Goal: Task Accomplishment & Management: Use online tool/utility

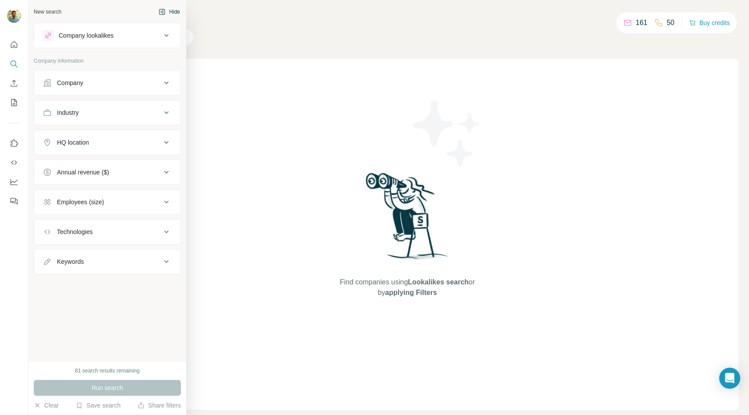
click at [157, 11] on button "Hide" at bounding box center [169, 11] width 34 height 13
click at [41, 14] on div "New search" at bounding box center [48, 12] width 28 height 8
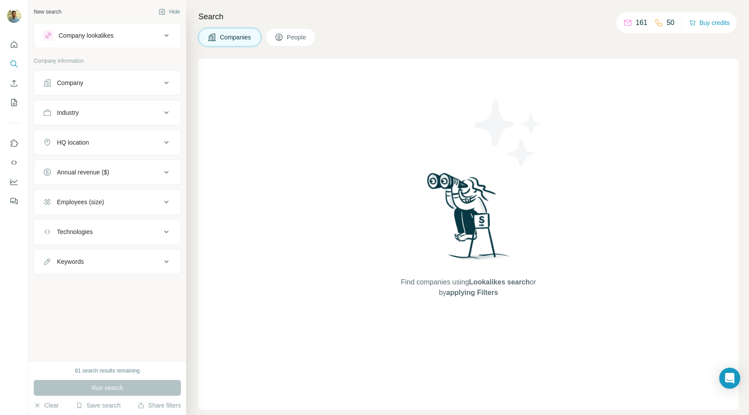
click at [104, 81] on div "Company" at bounding box center [102, 82] width 118 height 9
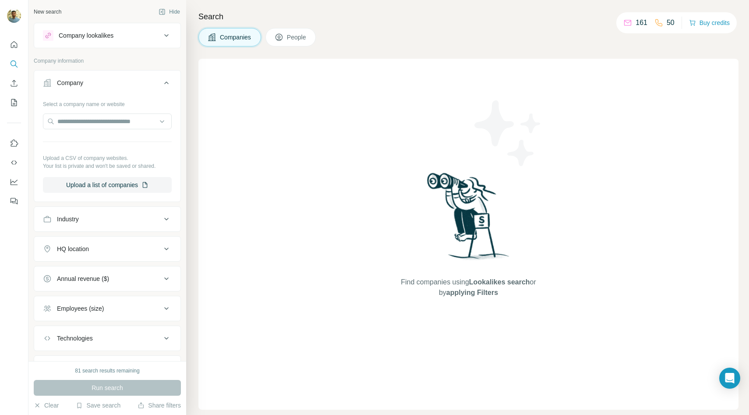
click at [104, 81] on div "Company" at bounding box center [102, 82] width 118 height 9
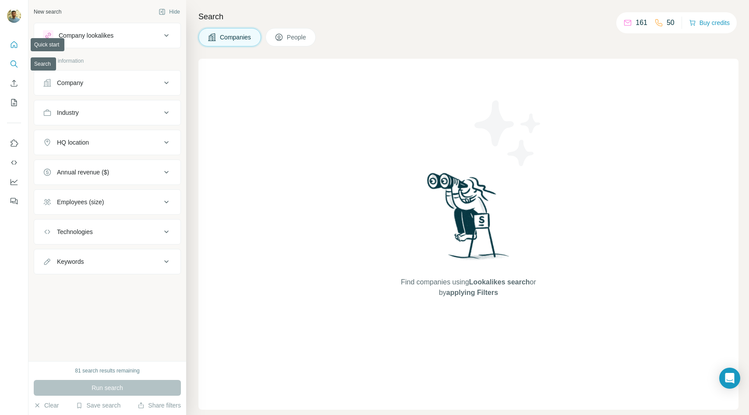
click at [15, 50] on button "Quick start" at bounding box center [14, 45] width 14 height 16
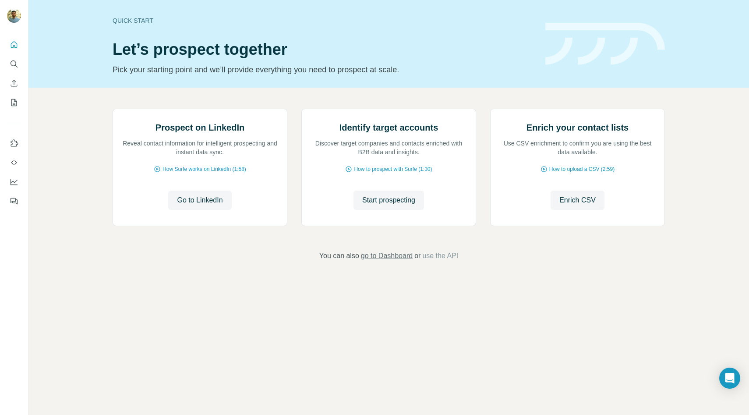
click at [402, 261] on span "go to Dashboard" at bounding box center [387, 256] width 52 height 11
click at [20, 96] on button "My lists" at bounding box center [14, 103] width 14 height 16
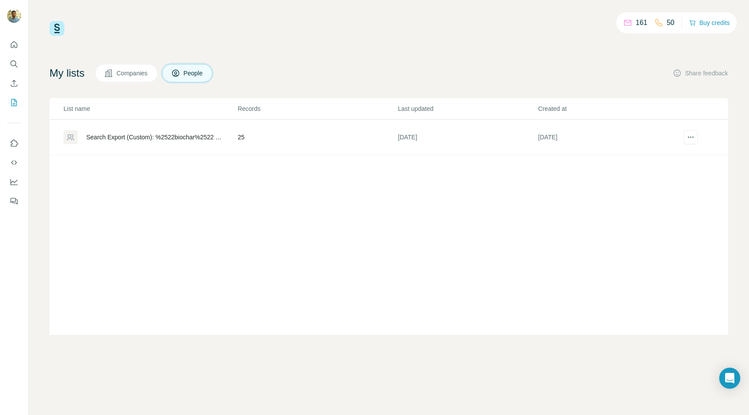
click at [142, 70] on span "Companies" at bounding box center [133, 73] width 32 height 9
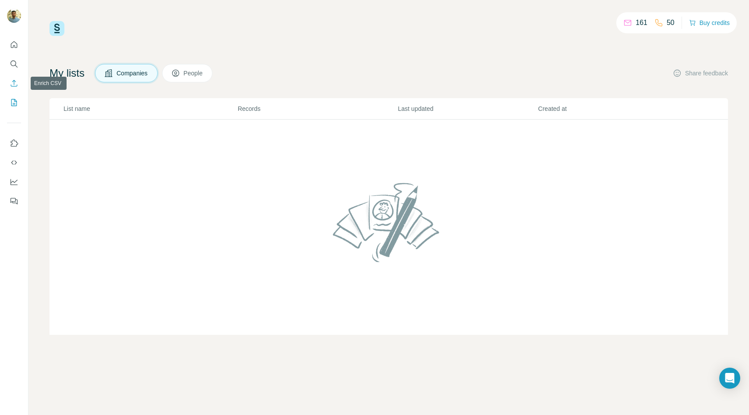
click at [11, 81] on icon "Enrich CSV" at bounding box center [14, 83] width 9 height 9
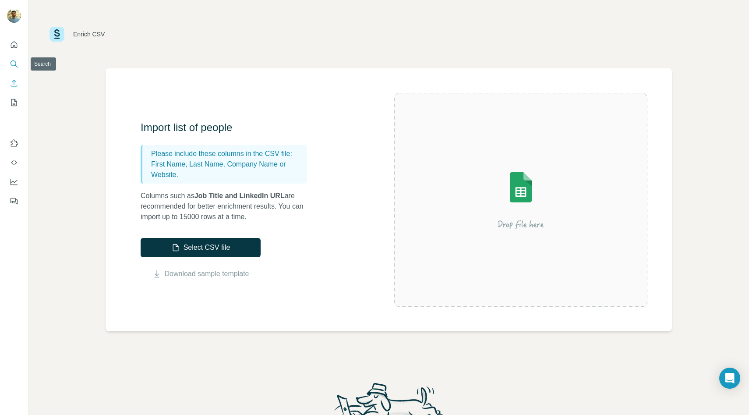
click at [12, 62] on icon "Search" at bounding box center [14, 64] width 9 height 9
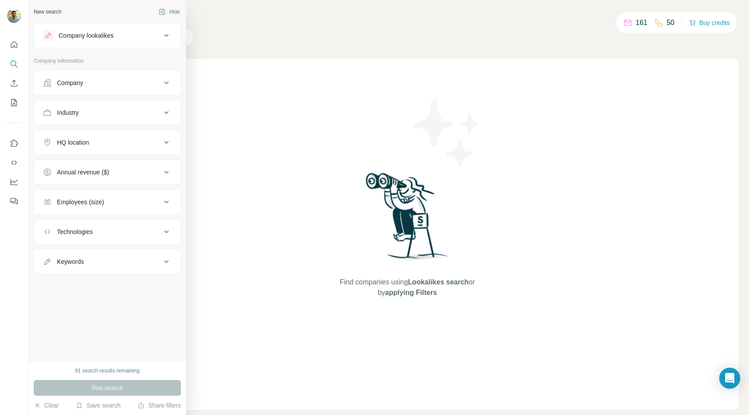
click at [81, 40] on div "Company lookalikes" at bounding box center [102, 35] width 118 height 11
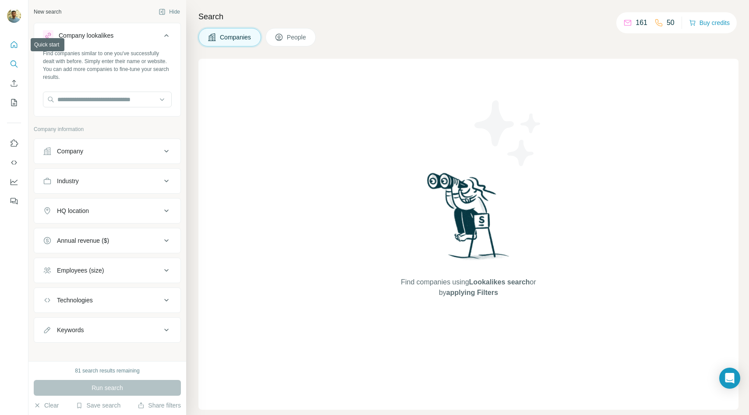
click at [11, 47] on icon "Quick start" at bounding box center [14, 44] width 7 height 7
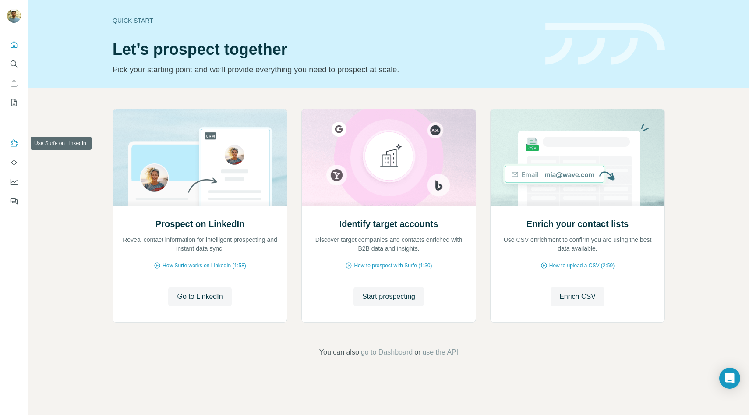
click at [14, 143] on icon "Use Surfe on LinkedIn" at bounding box center [14, 143] width 9 height 9
click at [15, 181] on icon "Dashboard" at bounding box center [14, 182] width 7 height 4
click at [13, 69] on button "Search" at bounding box center [14, 64] width 14 height 16
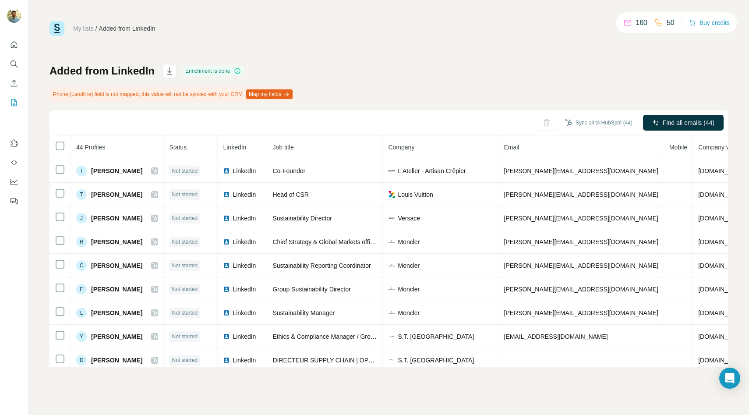
click at [117, 25] on div "Added from LinkedIn" at bounding box center [127, 28] width 57 height 9
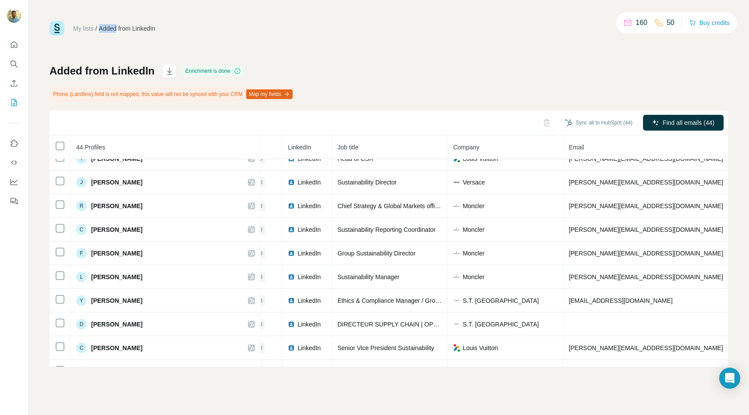
scroll to position [0, 32]
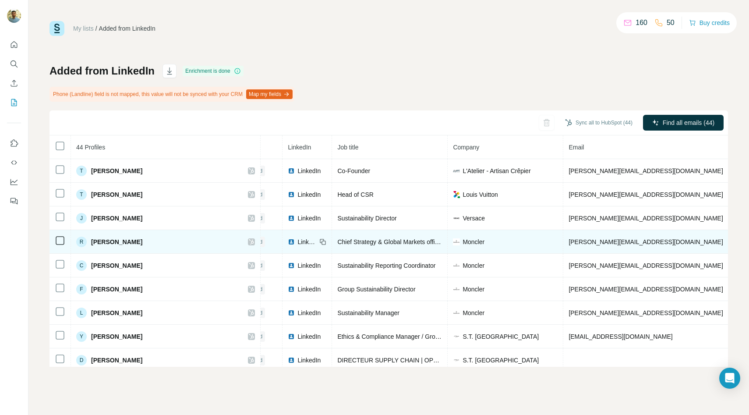
click at [114, 244] on span "Roberto Eggs" at bounding box center [116, 241] width 51 height 9
click at [82, 241] on div "R" at bounding box center [81, 242] width 11 height 11
click at [128, 241] on span "Roberto Eggs" at bounding box center [116, 241] width 51 height 9
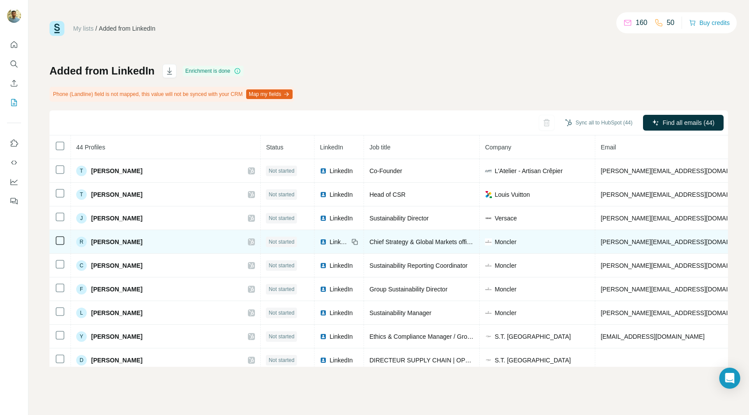
click at [268, 238] on span "Not started" at bounding box center [281, 242] width 26 height 8
click at [168, 240] on div "R Roberto Eggs" at bounding box center [165, 242] width 179 height 11
click at [218, 241] on td "R Roberto Eggs" at bounding box center [166, 242] width 190 height 24
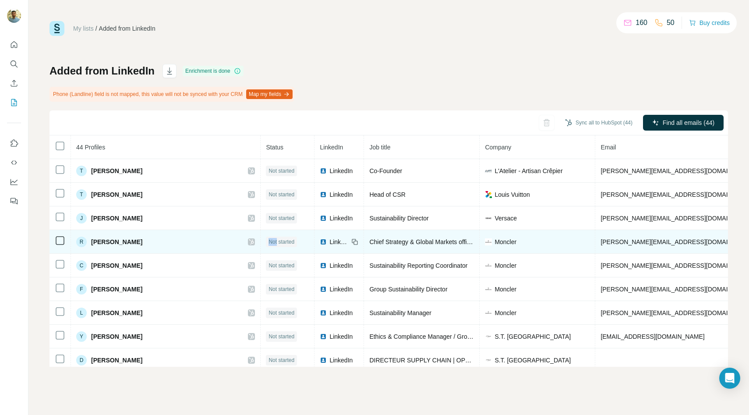
click at [218, 241] on td "R Roberto Eggs" at bounding box center [166, 242] width 190 height 24
click at [55, 241] on icon at bounding box center [60, 240] width 11 height 11
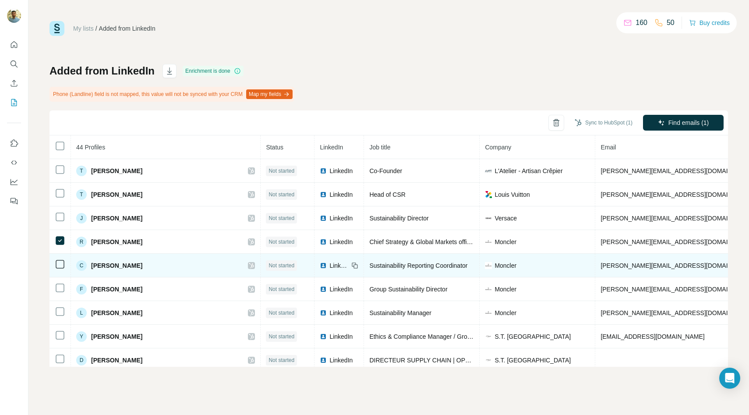
click at [55, 254] on td at bounding box center [59, 266] width 21 height 24
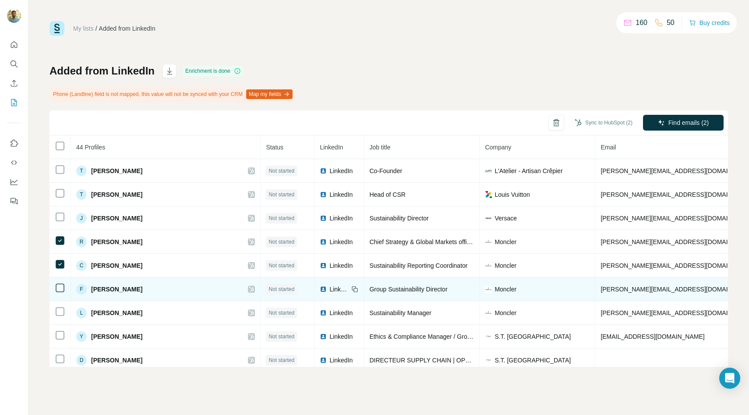
click at [61, 280] on td at bounding box center [59, 289] width 21 height 24
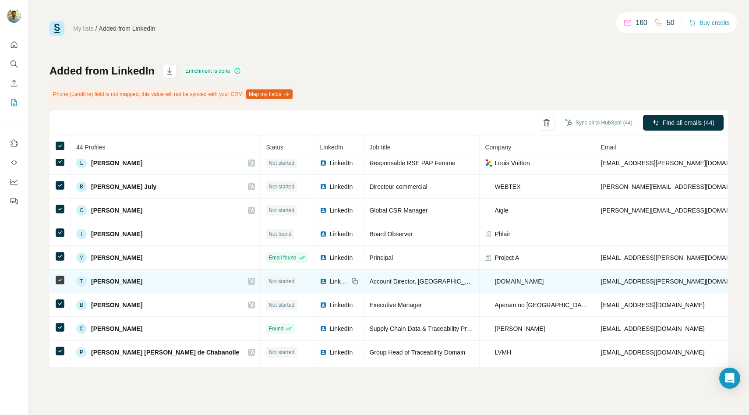
scroll to position [452, 0]
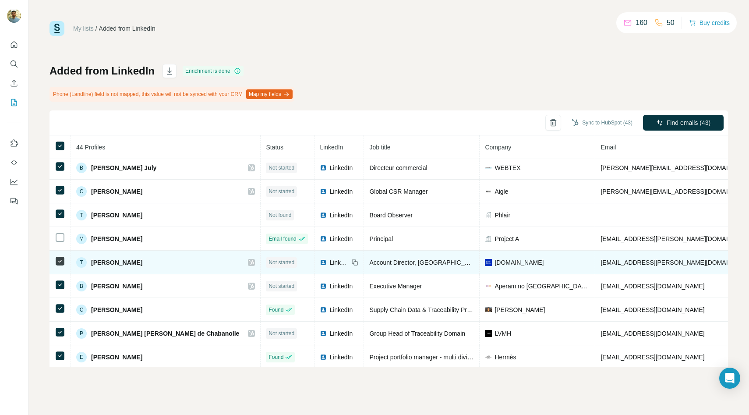
click at [58, 268] on td at bounding box center [59, 263] width 21 height 24
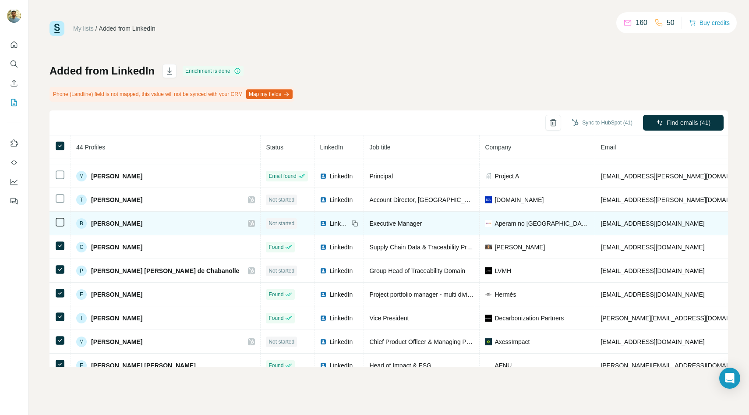
scroll to position [530, 0]
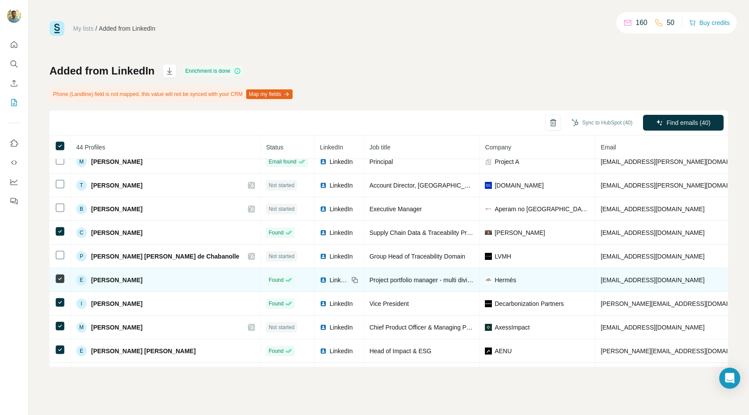
click at [60, 274] on icon at bounding box center [60, 278] width 11 height 11
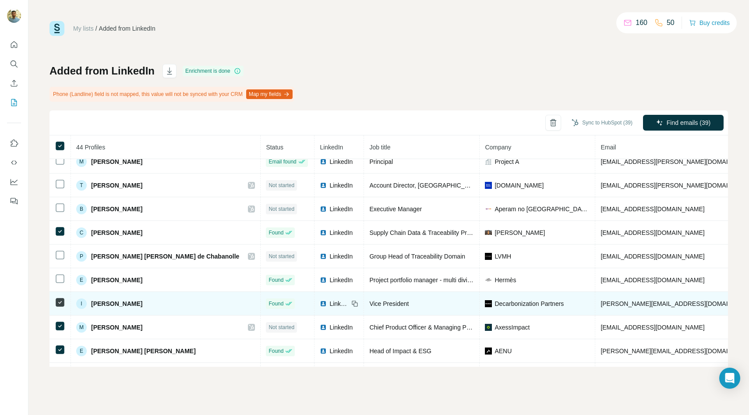
click at [59, 297] on icon at bounding box center [60, 302] width 11 height 11
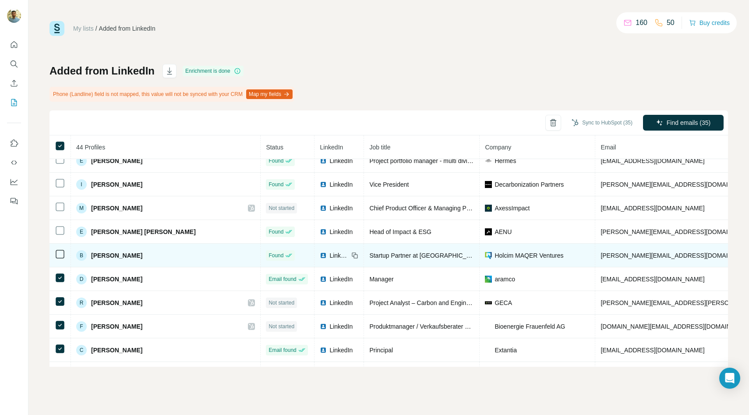
scroll to position [665, 0]
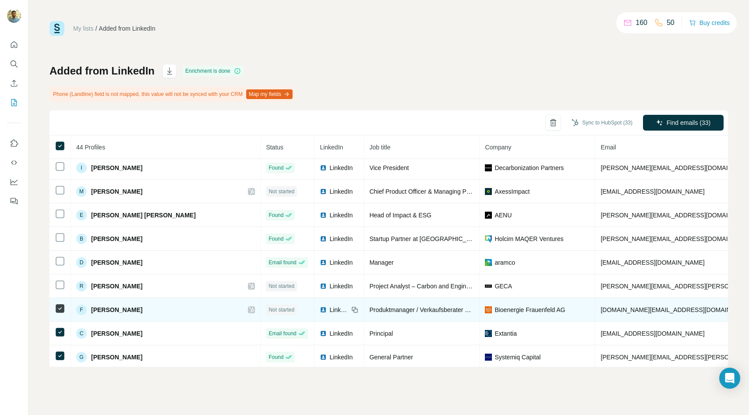
click at [58, 318] on td at bounding box center [59, 310] width 21 height 24
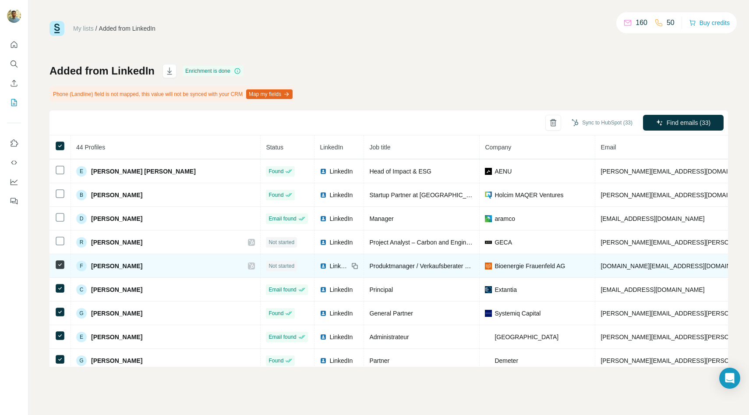
scroll to position [760, 0]
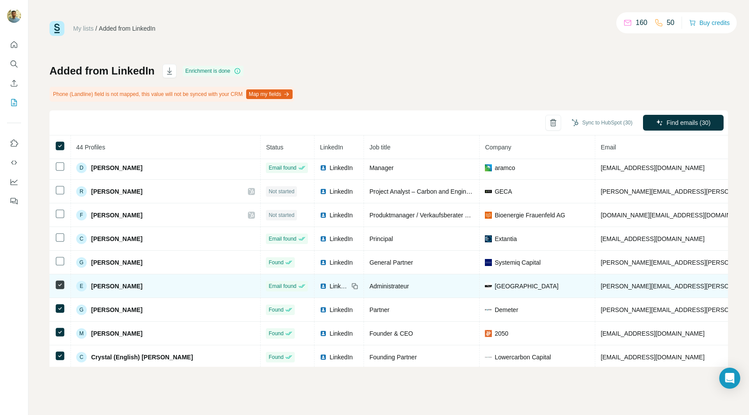
click at [62, 292] on td at bounding box center [59, 286] width 21 height 24
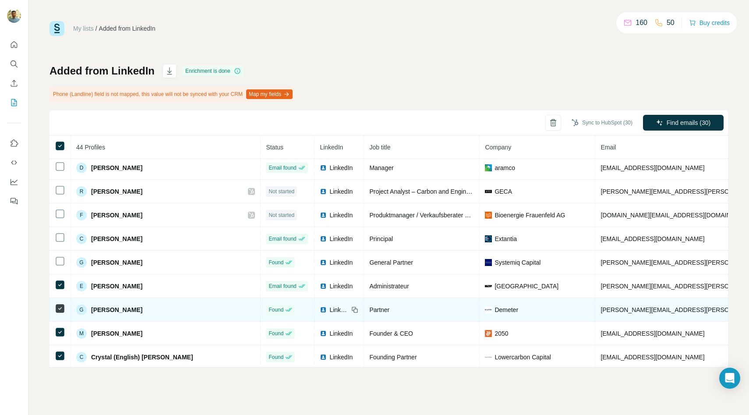
click at [64, 316] on td at bounding box center [59, 310] width 21 height 24
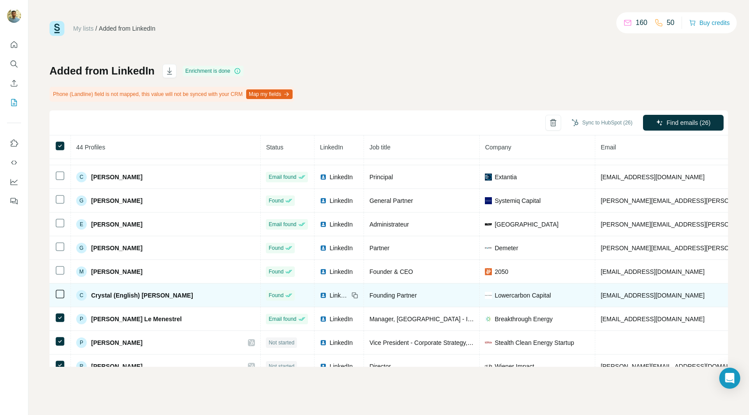
scroll to position [833, 0]
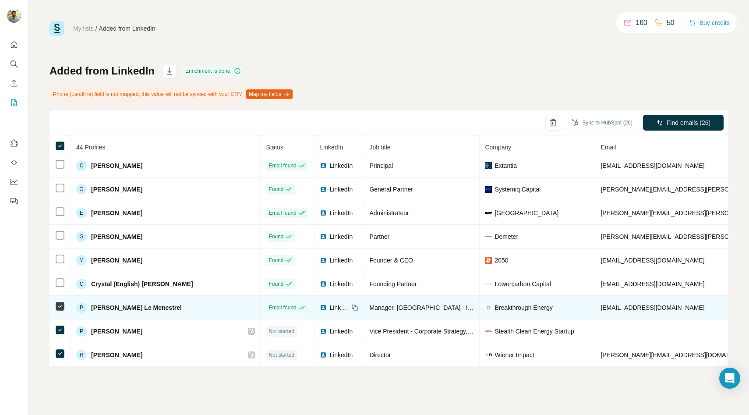
click at [57, 312] on td at bounding box center [59, 308] width 21 height 24
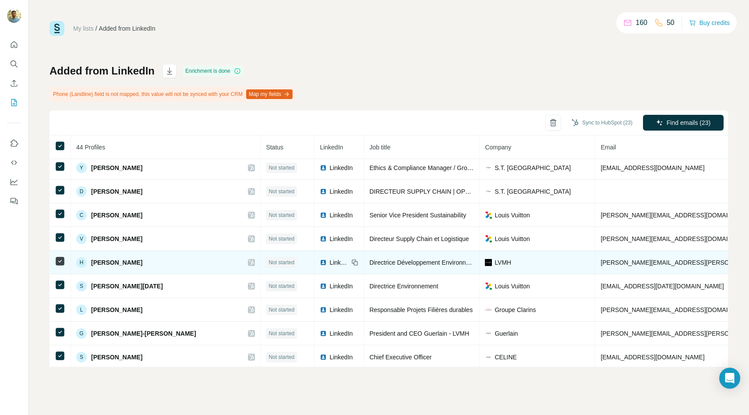
scroll to position [0, 0]
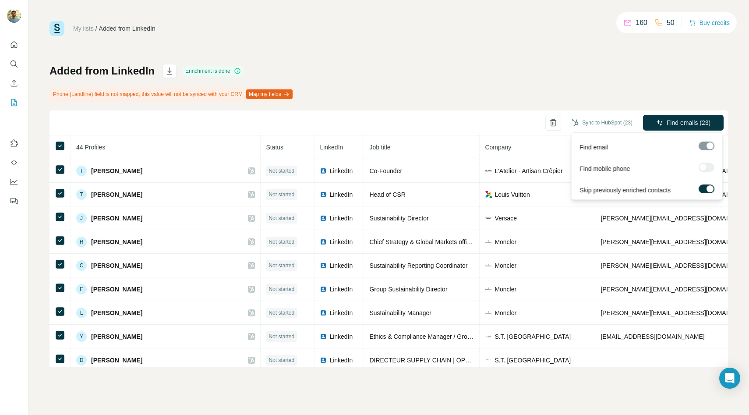
click at [708, 144] on div at bounding box center [707, 145] width 16 height 9
click at [705, 163] on div at bounding box center [707, 167] width 16 height 9
click at [701, 127] on span "Find emails (23)" at bounding box center [689, 122] width 44 height 9
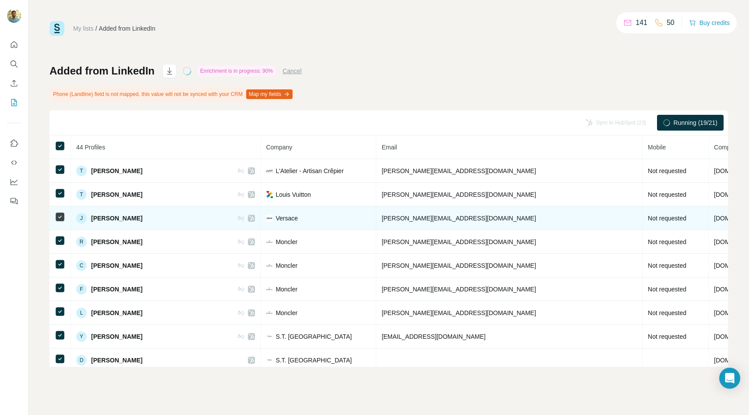
scroll to position [0, 225]
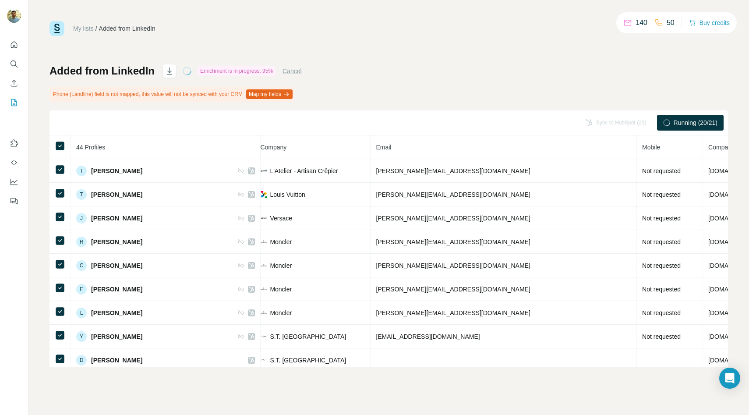
click at [639, 22] on p "140" at bounding box center [642, 23] width 12 height 11
